Goal: Transaction & Acquisition: Purchase product/service

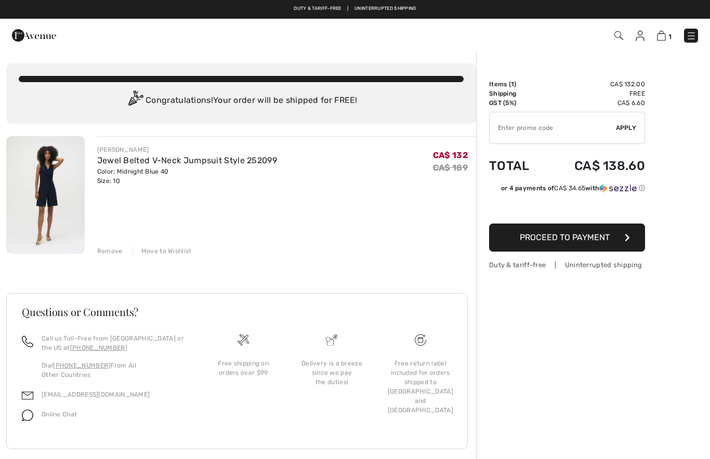
click at [615, 250] on button "Proceed to Payment" at bounding box center [567, 237] width 156 height 28
click at [621, 236] on button "Proceed to Payment" at bounding box center [567, 237] width 156 height 28
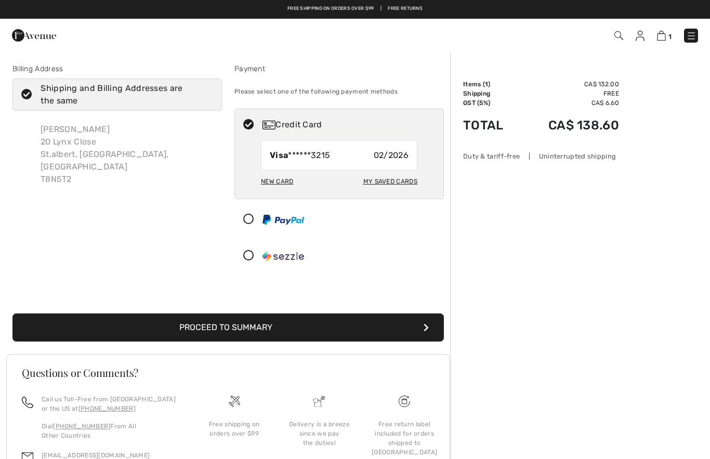
click at [280, 183] on div "New Card" at bounding box center [277, 181] width 32 height 18
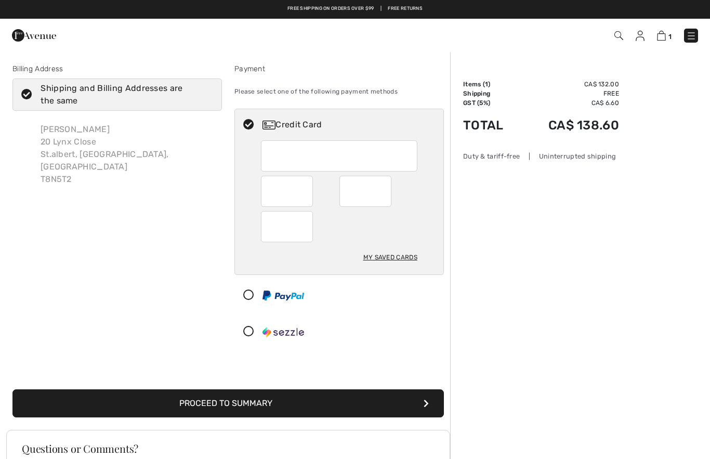
click at [391, 258] on div "My Saved Cards" at bounding box center [390, 257] width 54 height 18
radio input "true"
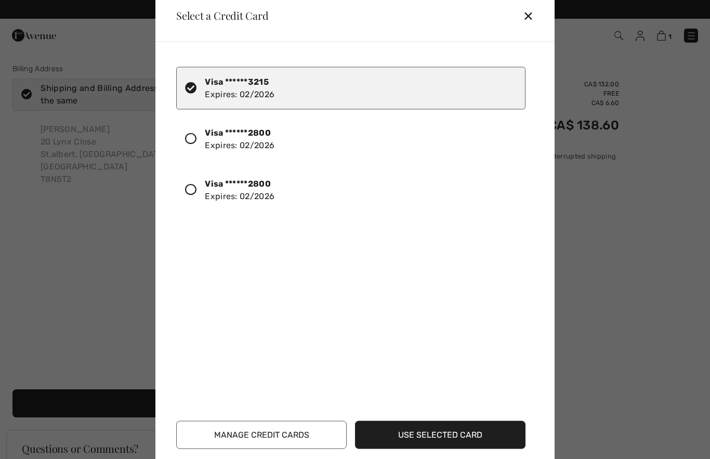
click at [198, 138] on div at bounding box center [195, 139] width 20 height 18
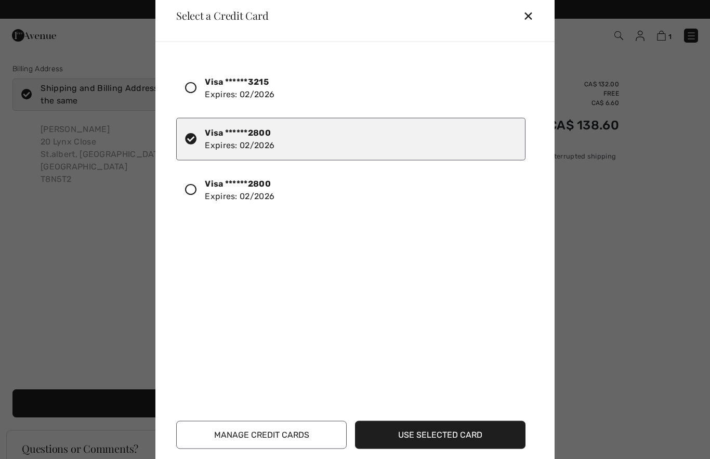
click at [397, 432] on button "Use Selected Card" at bounding box center [440, 434] width 170 height 28
click at [435, 437] on button "Use Selected Card" at bounding box center [440, 434] width 170 height 28
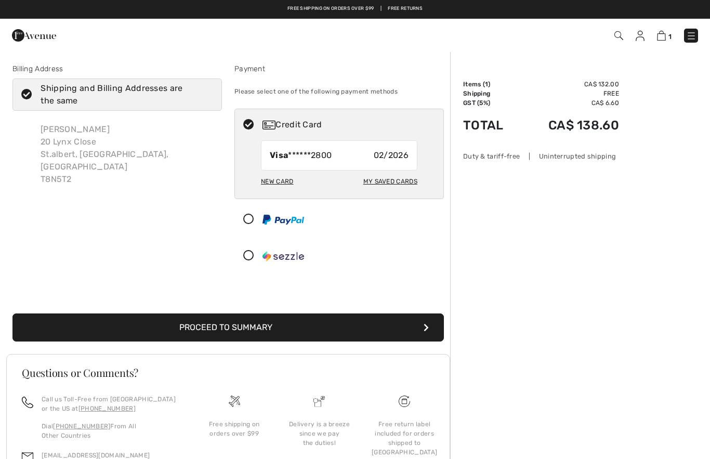
click at [296, 328] on button "Proceed to Summary" at bounding box center [227, 327] width 431 height 28
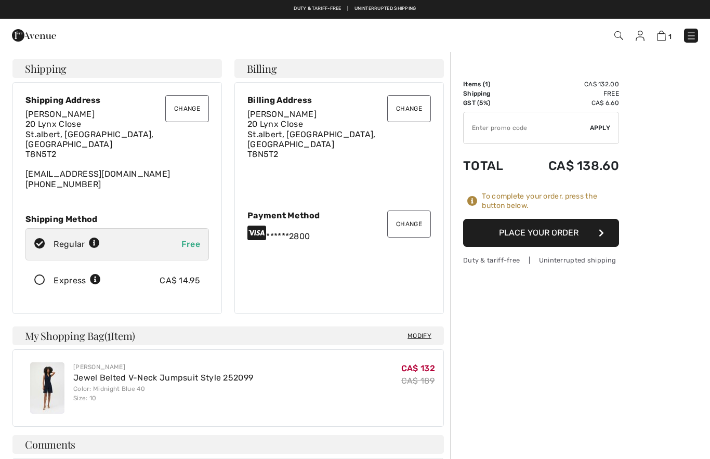
click at [37, 275] on icon at bounding box center [40, 280] width 28 height 11
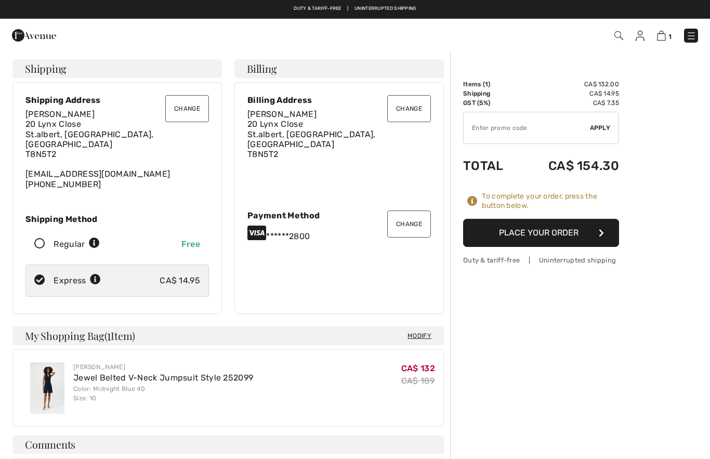
click at [584, 235] on button "Place Your Order" at bounding box center [541, 233] width 156 height 28
